Goal: Navigation & Orientation: Go to known website

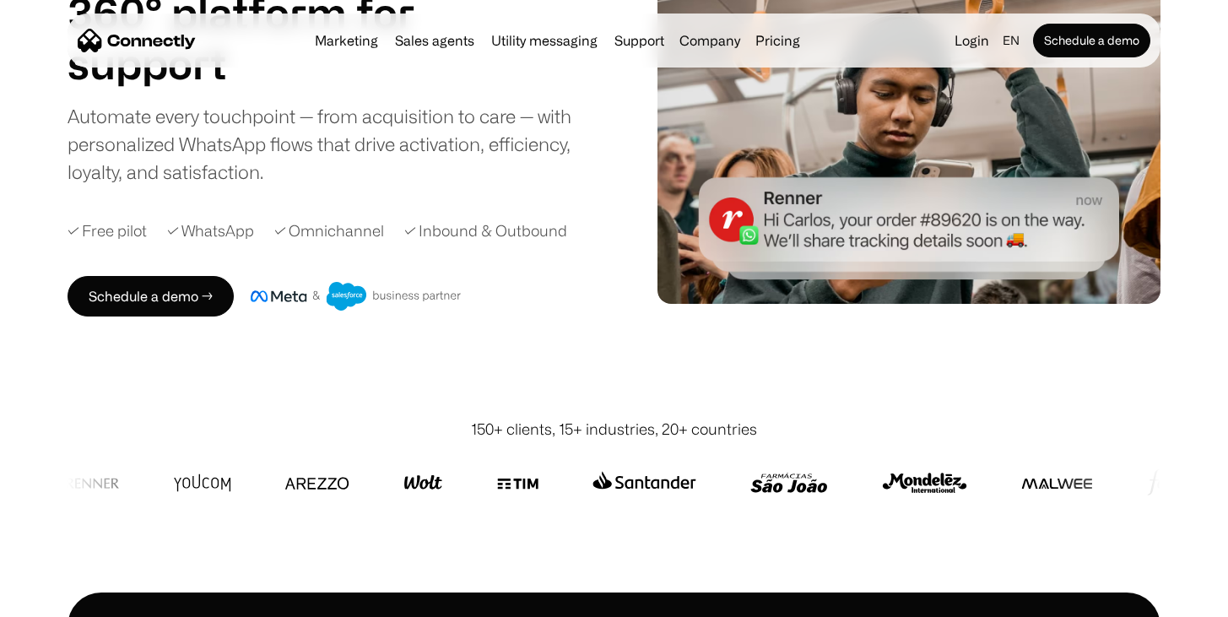
scroll to position [177, 0]
